Goal: Obtain resource: Download file/media

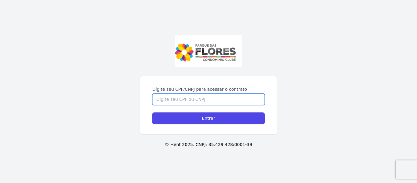
click at [160, 96] on input "Digite seu CPF/CNPJ para acessar o contrato" at bounding box center [208, 99] width 112 height 12
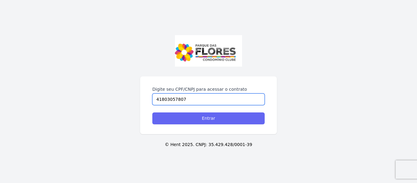
type input "41803057807"
click at [192, 119] on input "Entrar" at bounding box center [208, 118] width 112 height 12
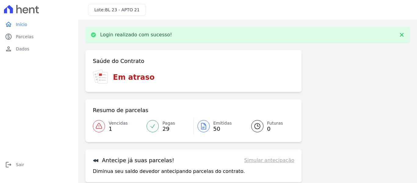
click at [103, 125] on div at bounding box center [99, 126] width 12 height 12
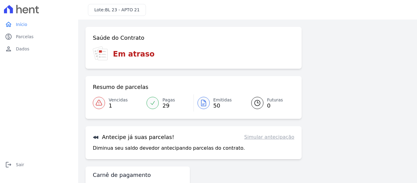
click at [103, 102] on div at bounding box center [99, 103] width 12 height 12
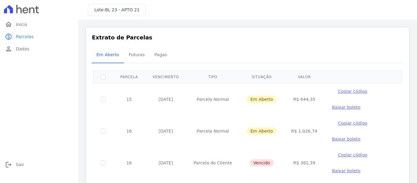
scroll to position [31, 0]
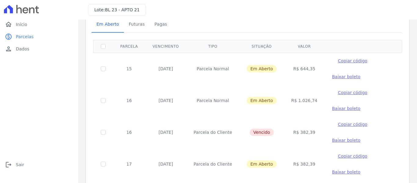
click at [334, 108] on span "Baixar boleto" at bounding box center [346, 108] width 28 height 5
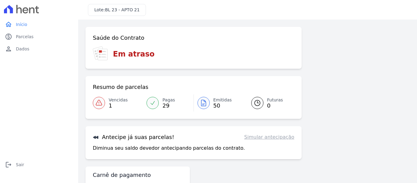
click at [109, 103] on span "1" at bounding box center [118, 105] width 19 height 5
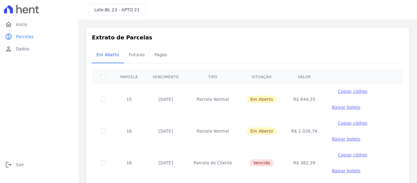
click at [332, 141] on span "Baixar boleto" at bounding box center [346, 138] width 28 height 5
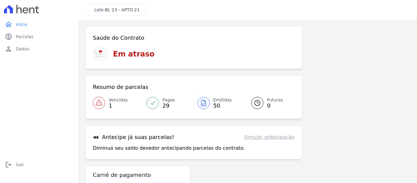
click at [107, 103] on link "Vencidas 1" at bounding box center [118, 102] width 50 height 17
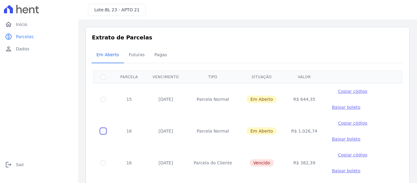
click at [103, 132] on input "checkbox" at bounding box center [103, 131] width 5 height 5
checkbox input "true"
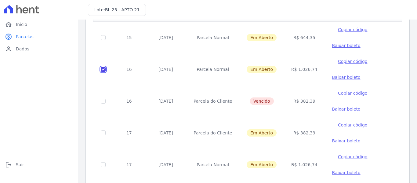
scroll to position [52, 0]
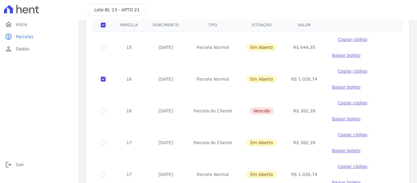
click at [332, 87] on span "Baixar boleto" at bounding box center [346, 87] width 28 height 5
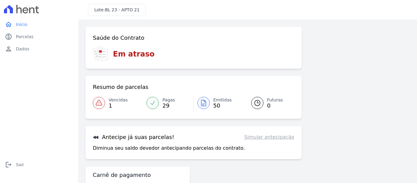
click at [103, 103] on div at bounding box center [99, 103] width 12 height 12
